Goal: Find specific page/section: Find specific page/section

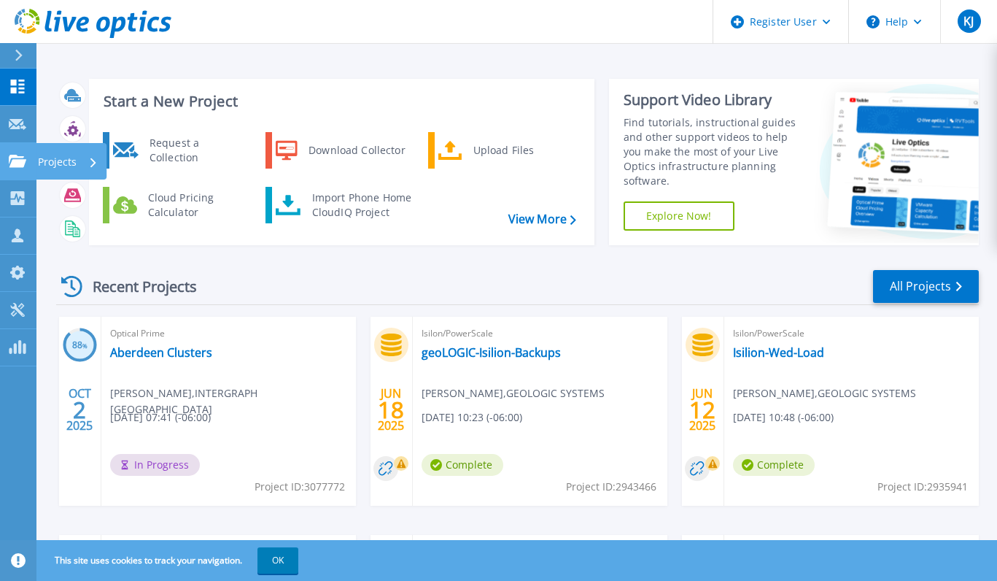
click at [31, 163] on link "Projects Projects" at bounding box center [18, 161] width 36 height 37
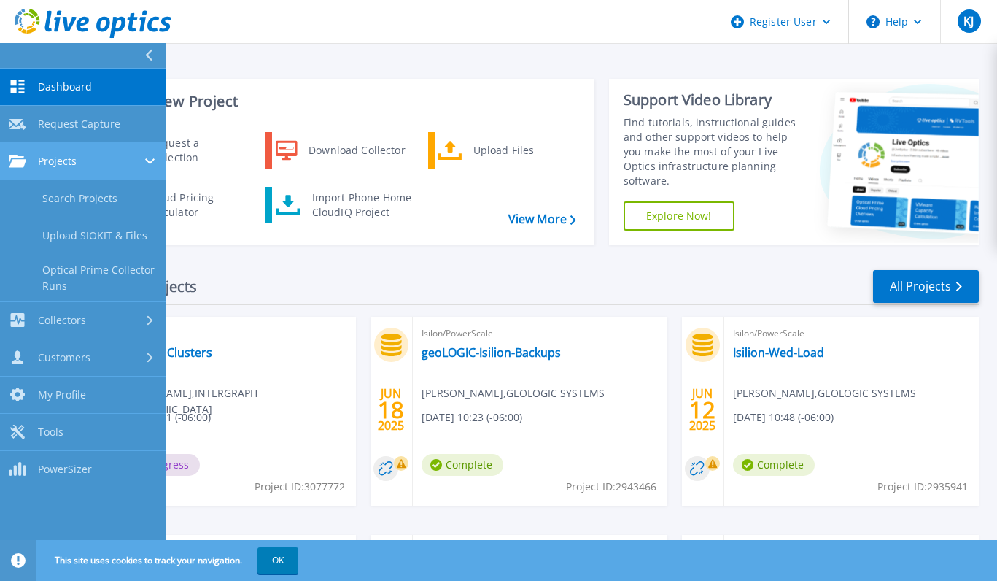
click at [38, 175] on link "Projects Projects" at bounding box center [83, 161] width 166 height 37
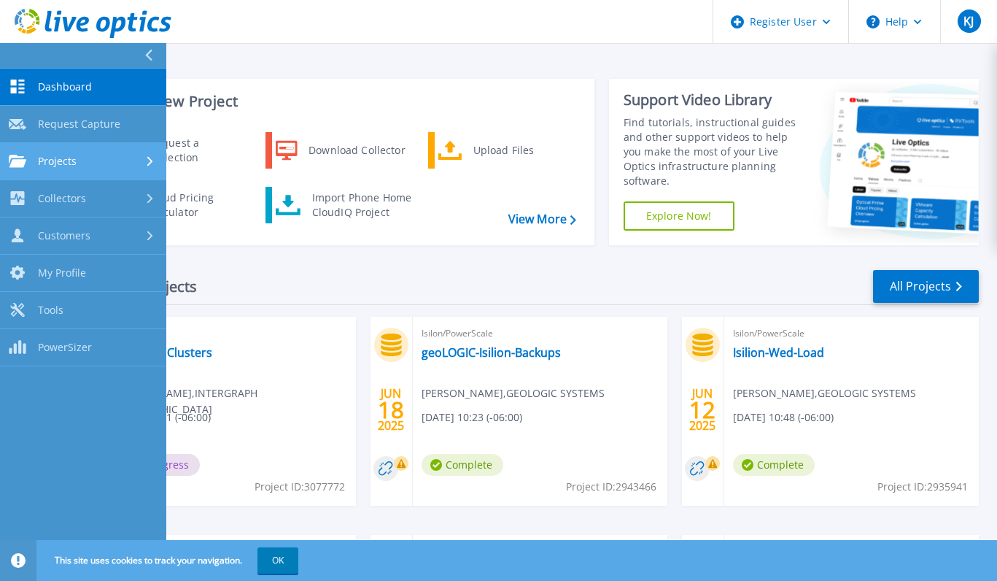
click at [47, 168] on link "Projects Projects" at bounding box center [83, 161] width 166 height 37
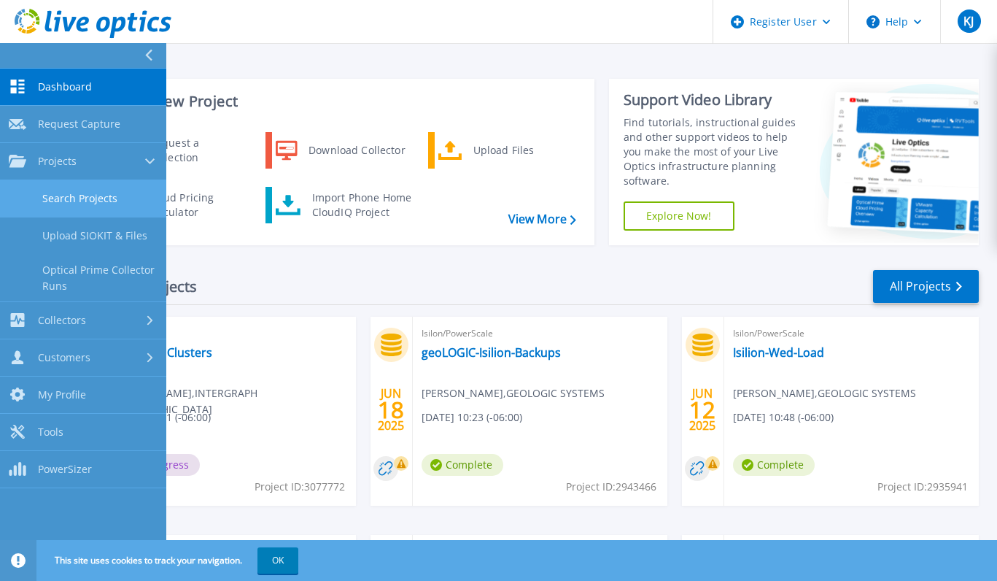
click at [47, 190] on link "Search Projects" at bounding box center [83, 198] width 166 height 37
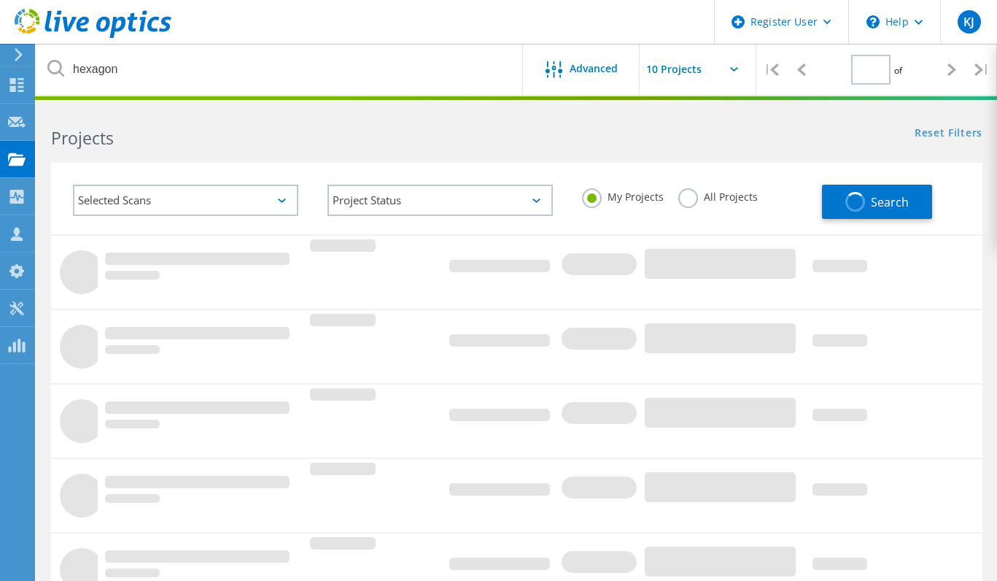
type input "1"
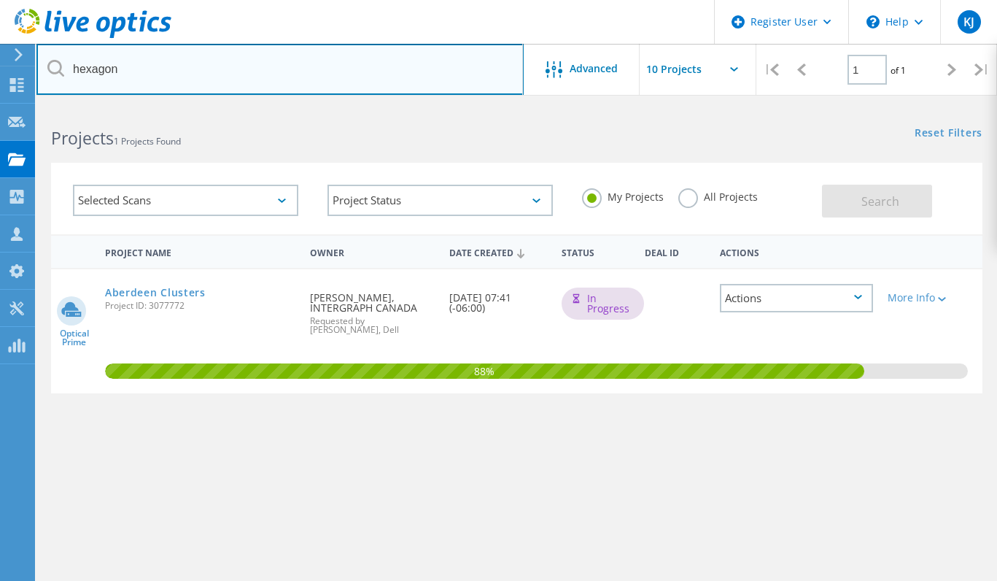
click at [254, 74] on input "hexagon" at bounding box center [279, 69] width 487 height 51
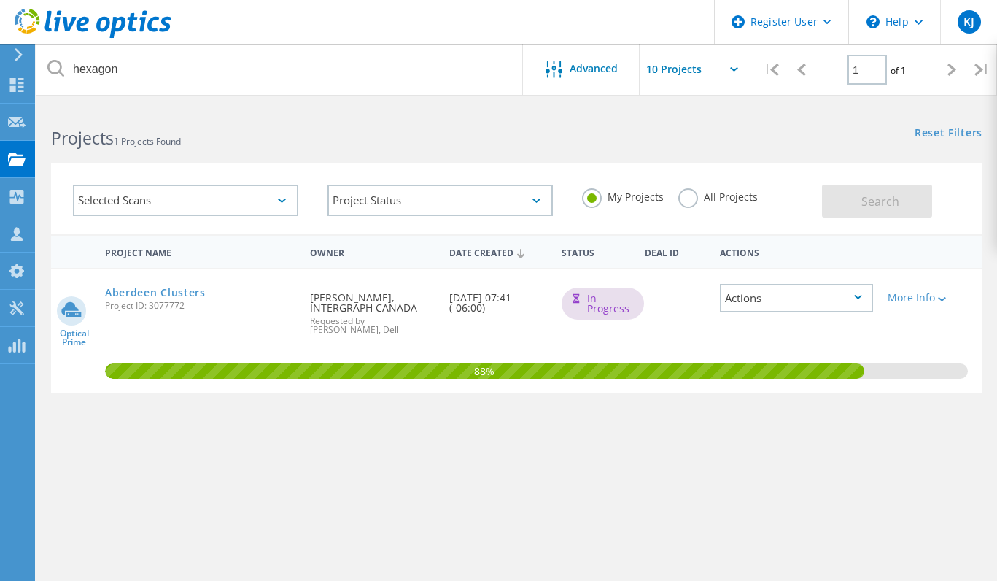
click at [696, 206] on div "All Projects" at bounding box center [719, 198] width 80 height 21
click at [694, 201] on label "All Projects" at bounding box center [719, 195] width 80 height 14
click at [0, 0] on input "All Projects" at bounding box center [0, 0] width 0 height 0
click at [879, 196] on span "Search" at bounding box center [881, 201] width 38 height 16
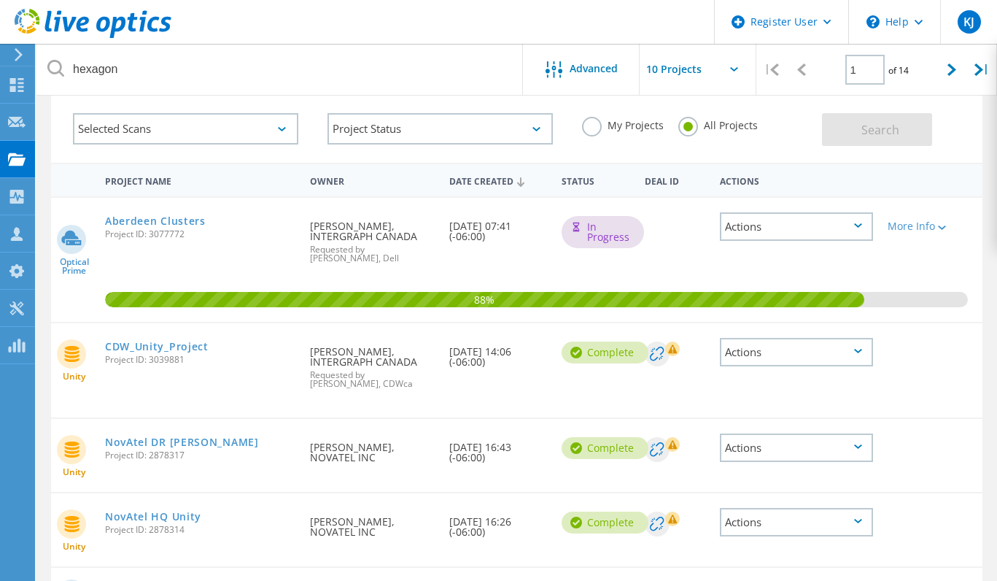
scroll to position [292, 0]
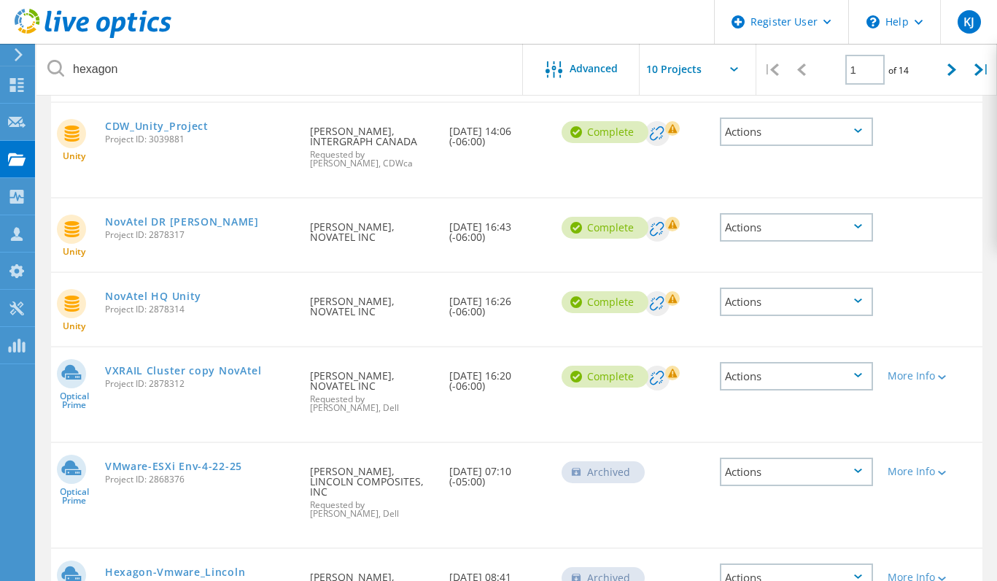
drag, startPoint x: 177, startPoint y: 280, endPoint x: 269, endPoint y: 96, distance: 205.9
click at [269, 96] on div at bounding box center [498, 98] width 997 height 4
click at [163, 366] on link "VXRAIL Cluster copy NovAtel" at bounding box center [183, 371] width 157 height 10
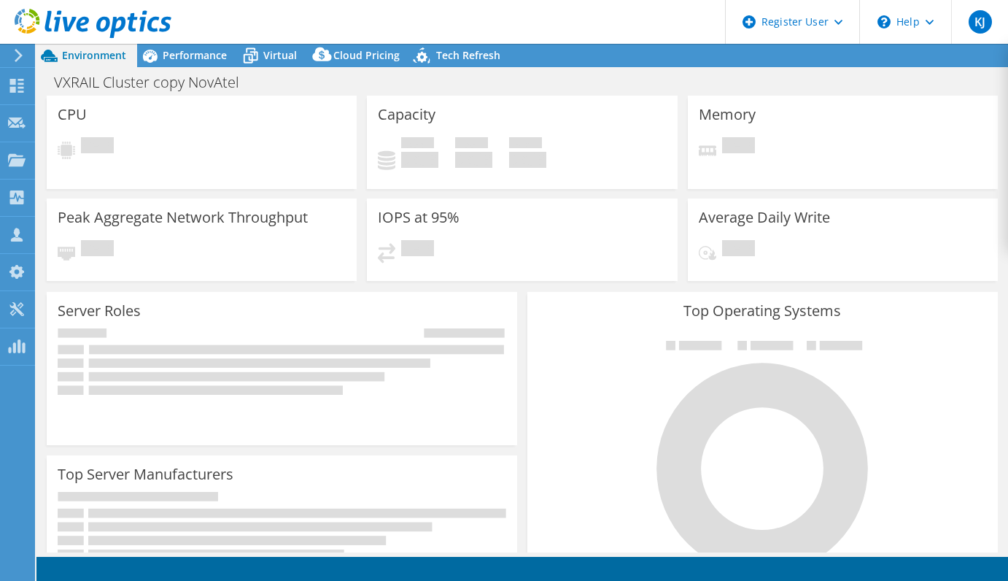
select select "[GEOGRAPHIC_DATA]"
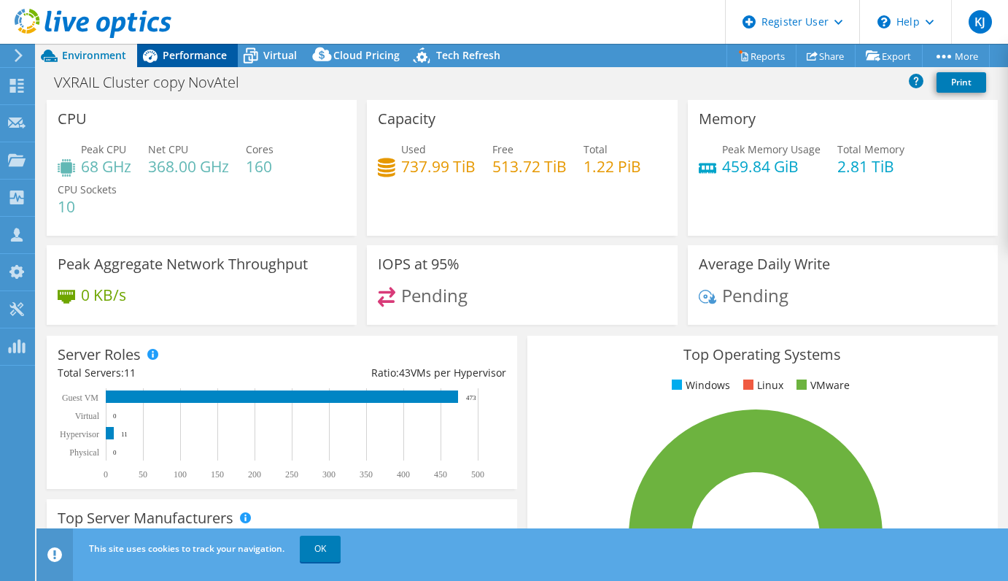
click at [206, 53] on span "Performance" at bounding box center [195, 55] width 64 height 14
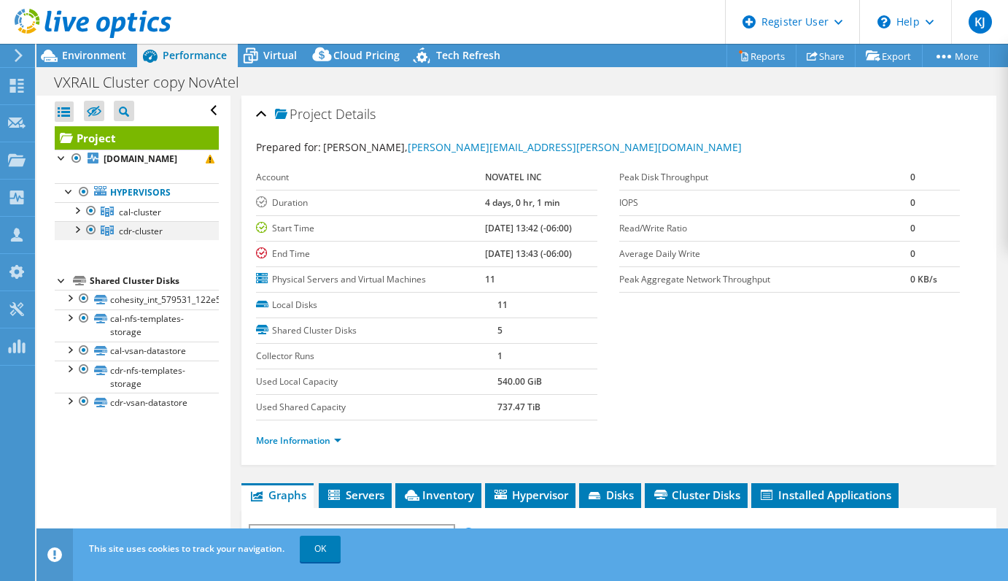
click at [91, 239] on div at bounding box center [91, 230] width 15 height 18
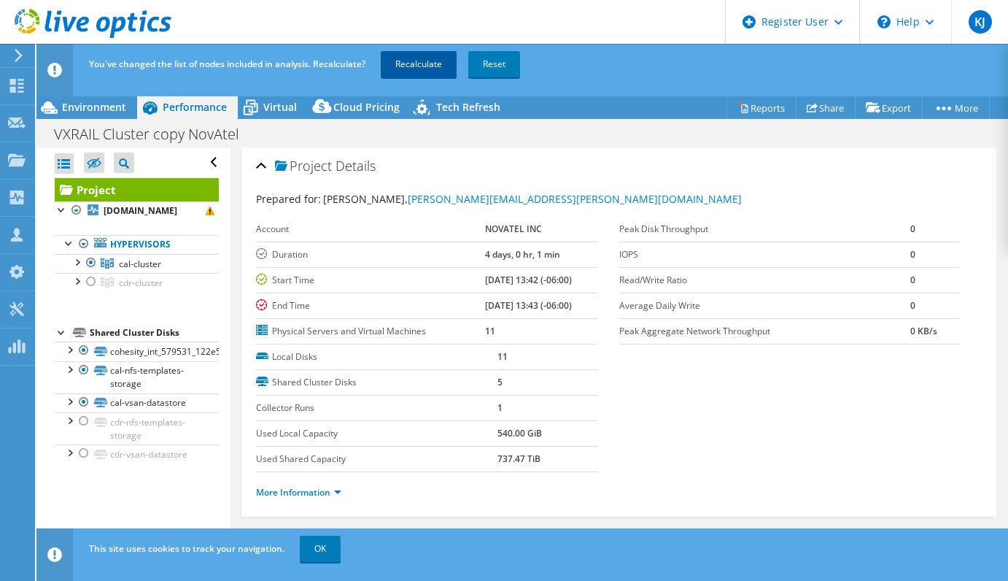
click at [417, 74] on link "Recalculate" at bounding box center [419, 64] width 76 height 26
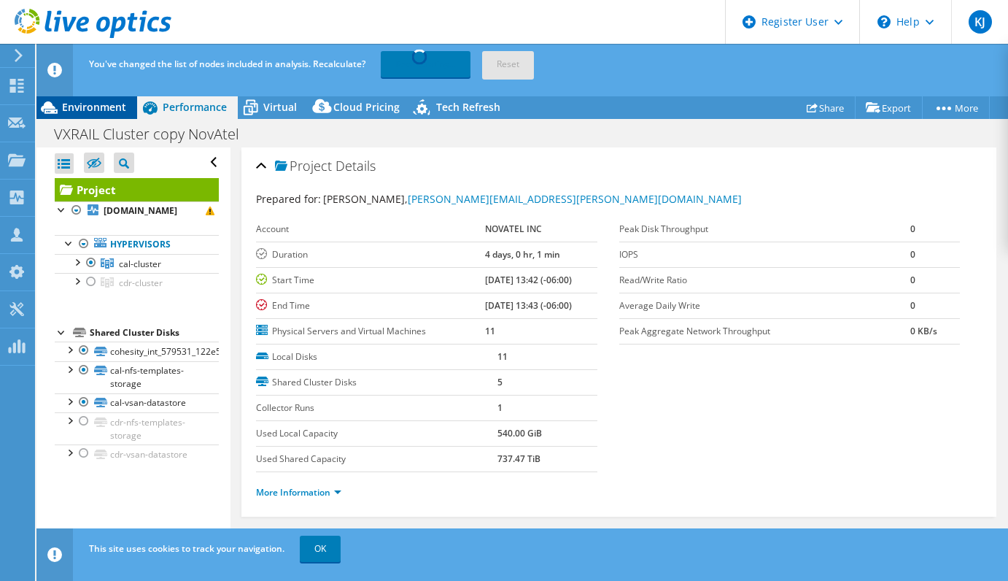
click at [76, 117] on div "Environment" at bounding box center [86, 107] width 101 height 23
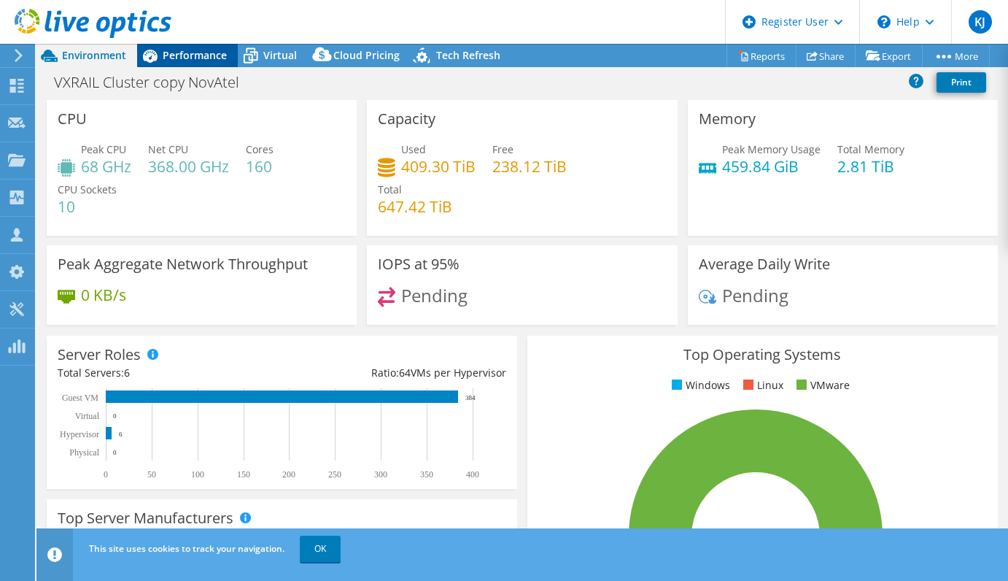
click at [180, 62] on div "Performance" at bounding box center [187, 55] width 101 height 23
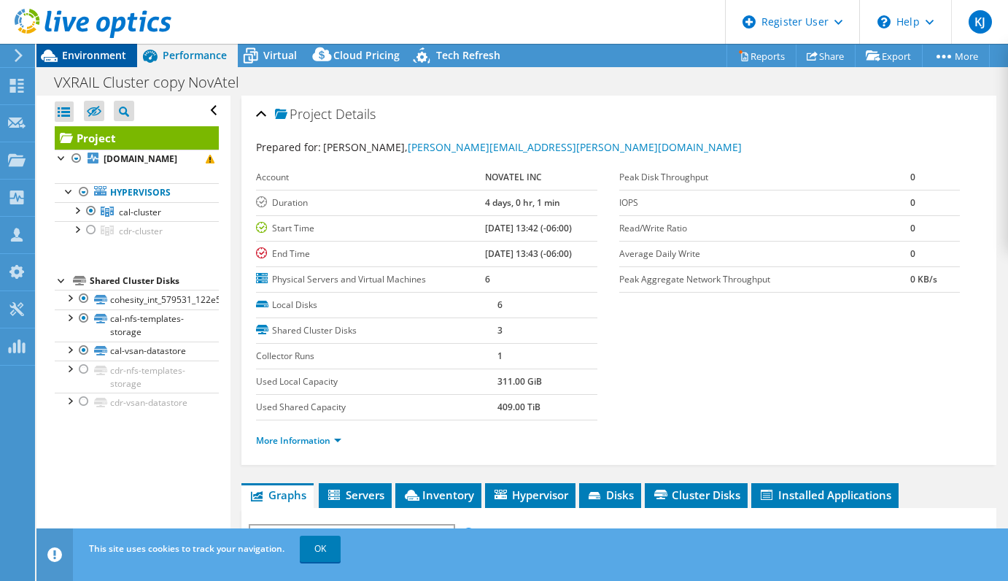
click at [88, 62] on div "Environment" at bounding box center [86, 55] width 101 height 23
